Goal: Transaction & Acquisition: Purchase product/service

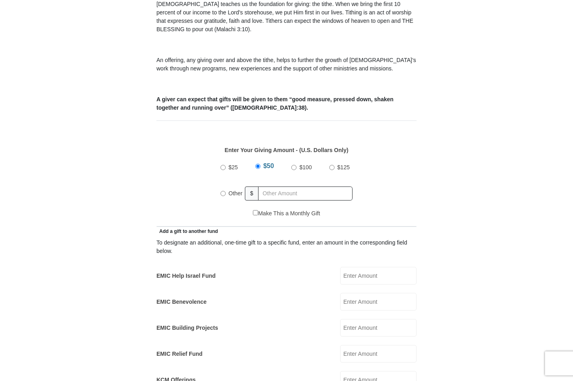
click at [231, 190] on span "Other" at bounding box center [235, 193] width 14 height 6
click at [226, 191] on input "Other" at bounding box center [222, 193] width 5 height 5
radio input "true"
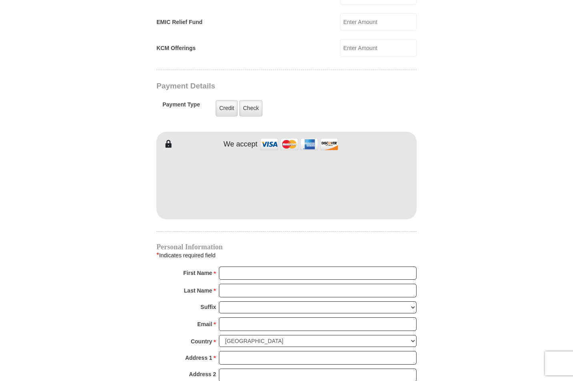
scroll to position [586, 0]
type input "255"
click at [228, 100] on label "Credit" at bounding box center [227, 108] width 22 height 16
click at [0, 0] on input "Credit" at bounding box center [0, 0] width 0 height 0
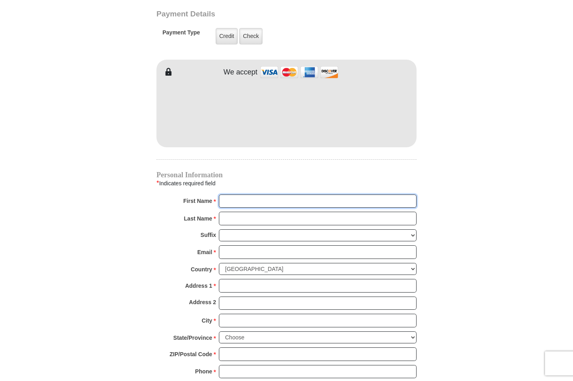
scroll to position [658, 0]
click at [410, 194] on input "First Name *" at bounding box center [318, 201] width 198 height 14
type input "Eddie"
type input "Baxley"
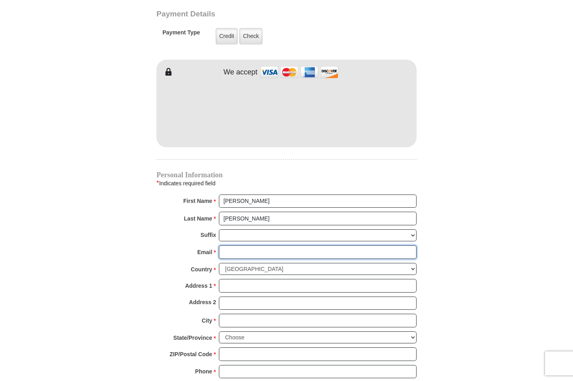
type input "ebaxley3@gmail.com"
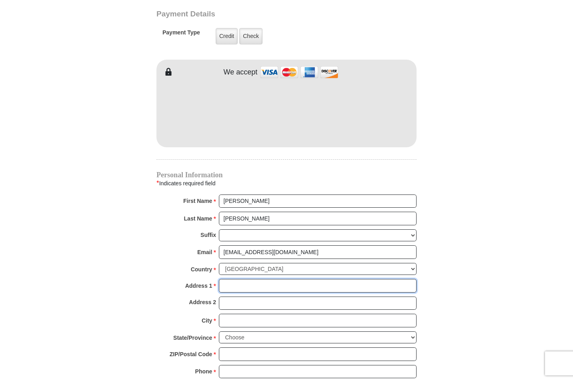
type input "109 Crockett Way"
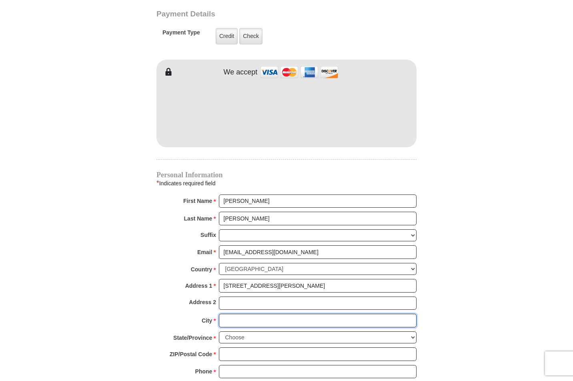
type input "Venus"
select select "TX"
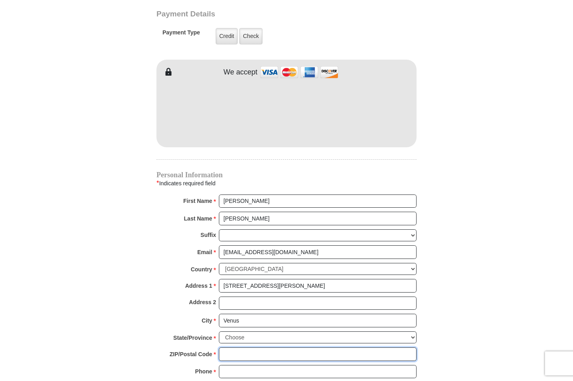
type input "76084-3598"
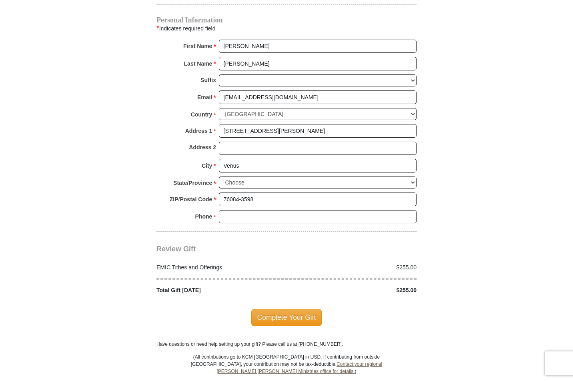
scroll to position [814, 0]
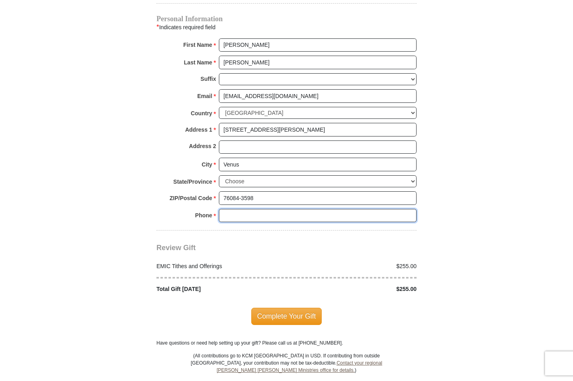
click at [409, 209] on input "Phone * *" at bounding box center [318, 216] width 198 height 14
type input "8175658560"
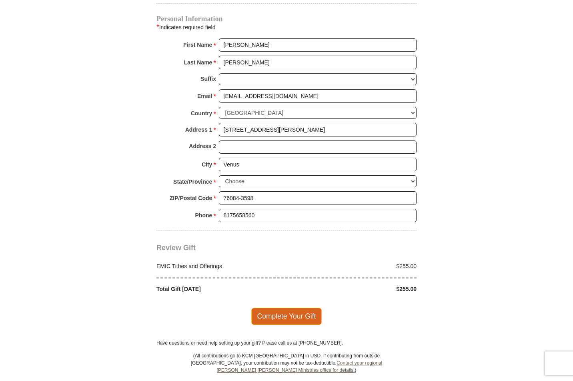
click at [283, 308] on span "Complete Your Gift" at bounding box center [286, 316] width 71 height 17
